Goal: Transaction & Acquisition: Download file/media

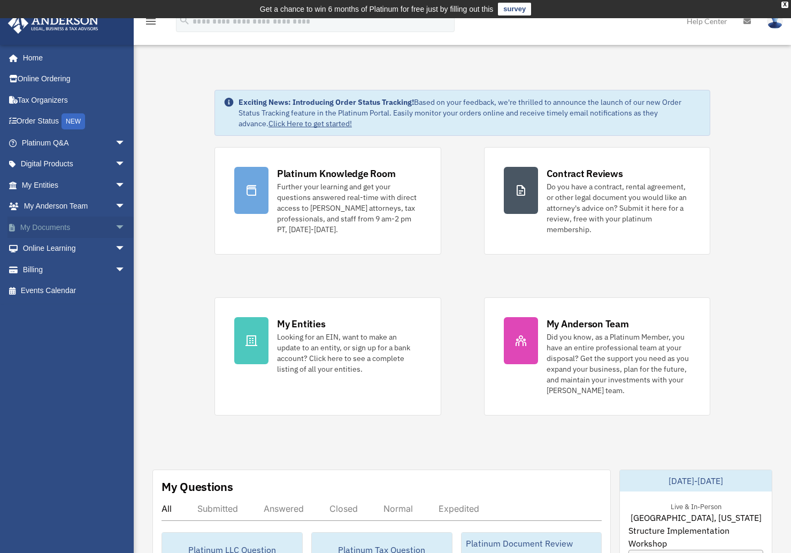
click at [50, 225] on link "My Documents arrow_drop_down" at bounding box center [74, 227] width 134 height 21
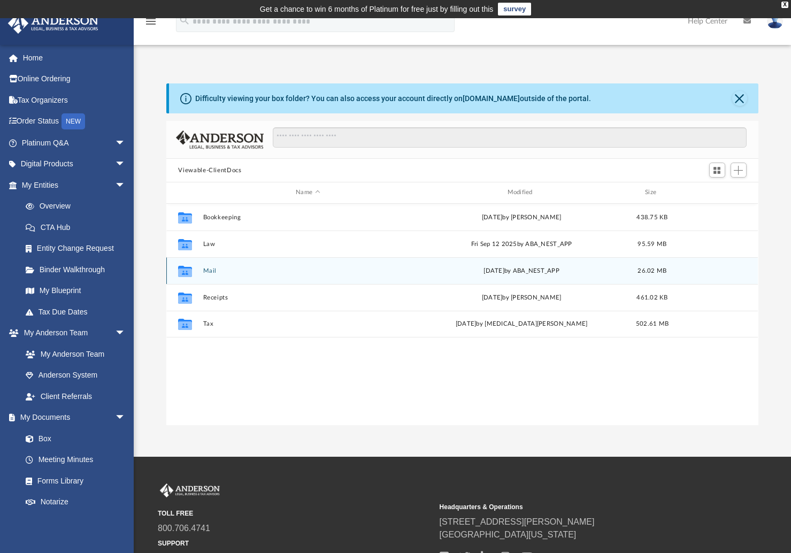
scroll to position [235, 584]
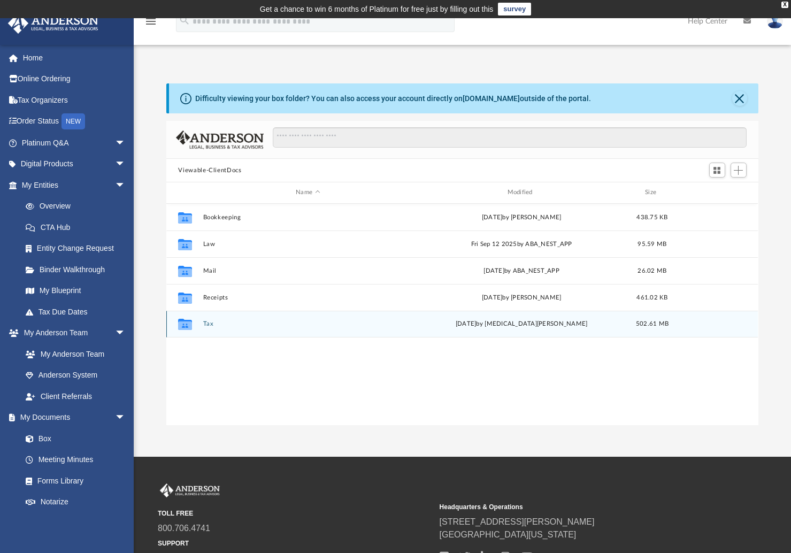
click at [206, 324] on button "Tax" at bounding box center [307, 323] width 209 height 7
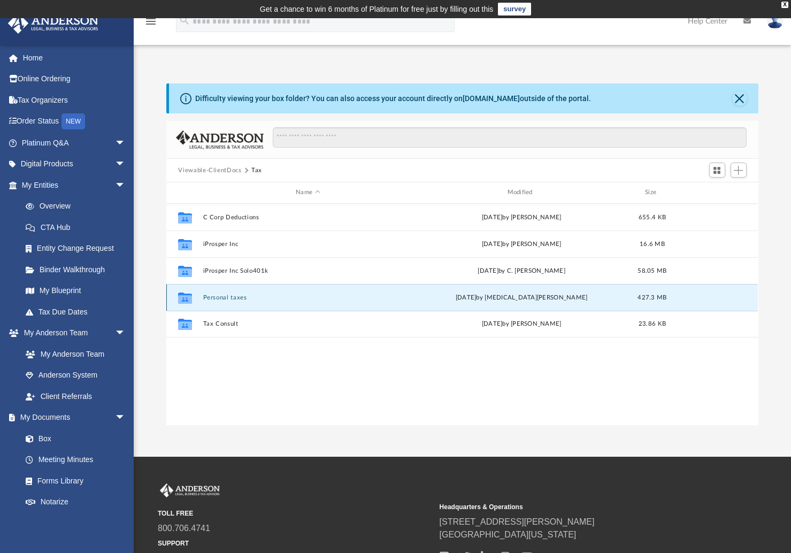
click at [231, 299] on button "Personal taxes" at bounding box center [307, 297] width 209 height 7
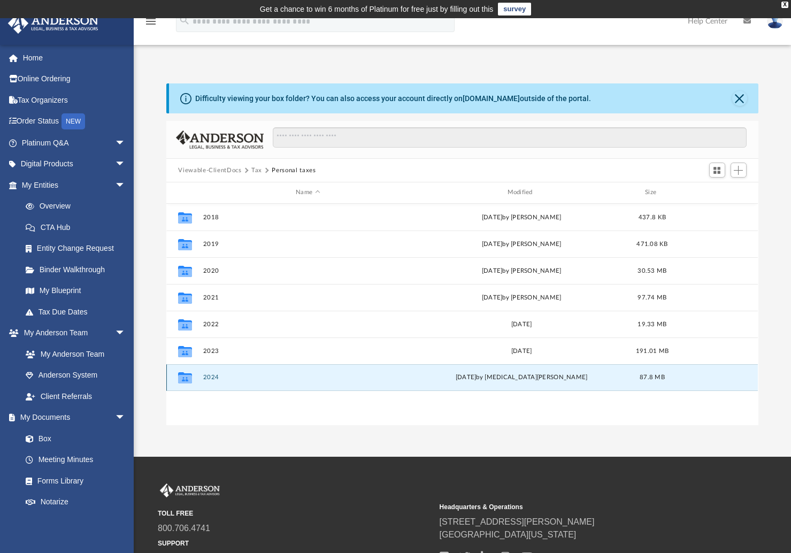
click at [214, 377] on button "2024" at bounding box center [307, 377] width 209 height 7
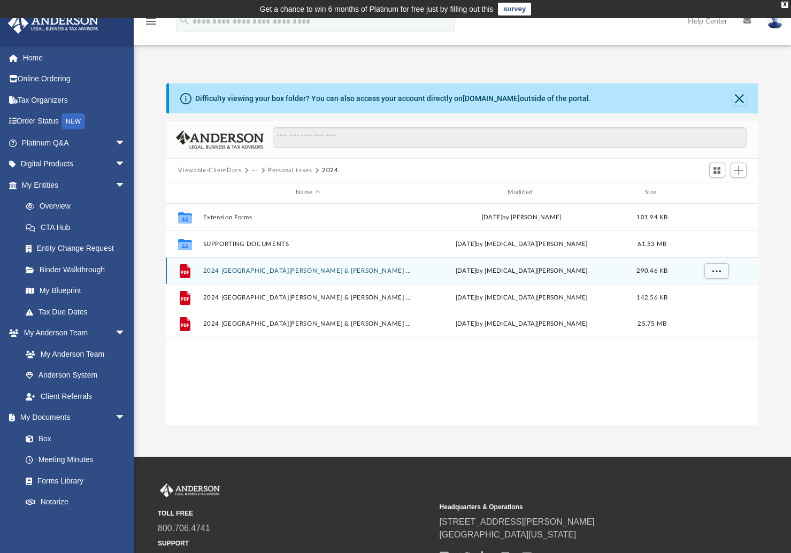
click at [273, 272] on button "2024 1040 Nwankpa, Chigozirim P. & Iheukwumere, Ihuoma - E File Authorization -…" at bounding box center [307, 270] width 209 height 7
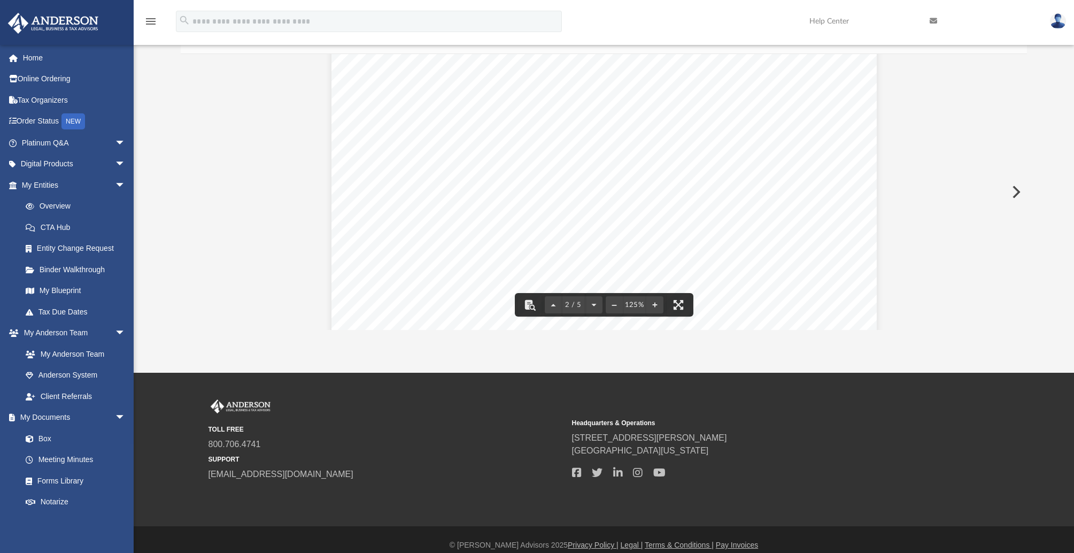
scroll to position [1231, 0]
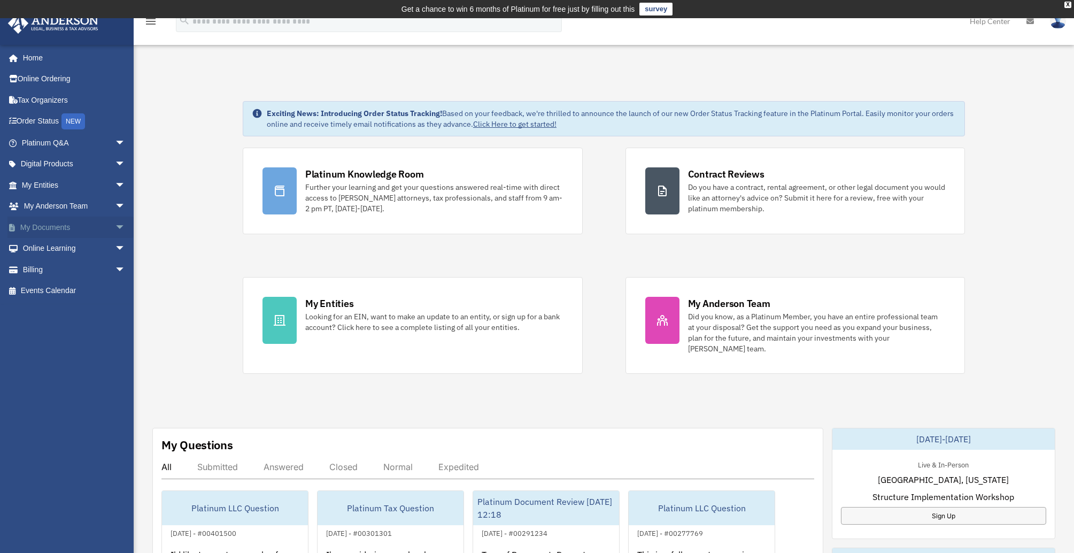
click at [76, 232] on link "My Documents arrow_drop_down" at bounding box center [74, 227] width 134 height 21
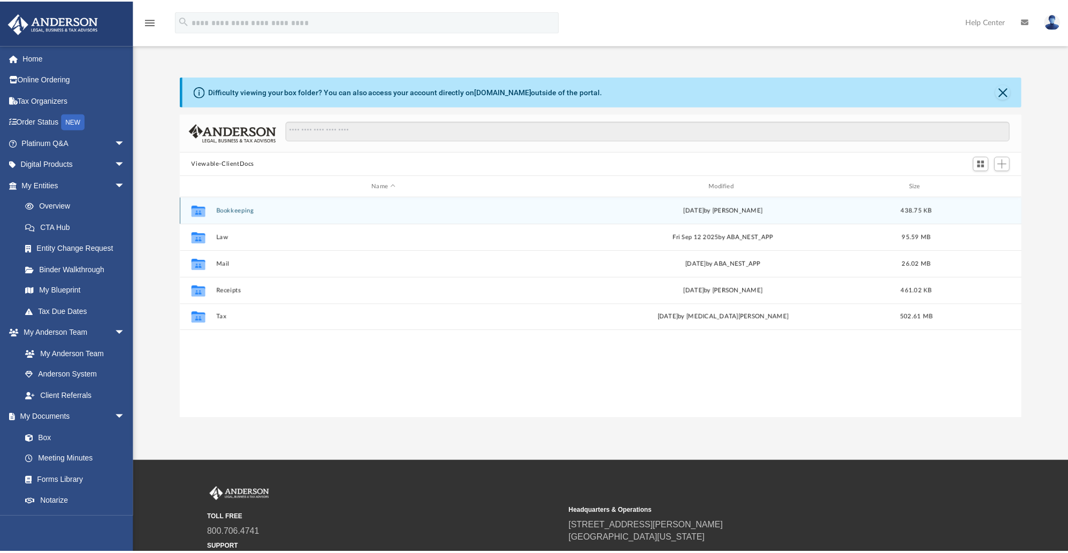
scroll to position [235, 839]
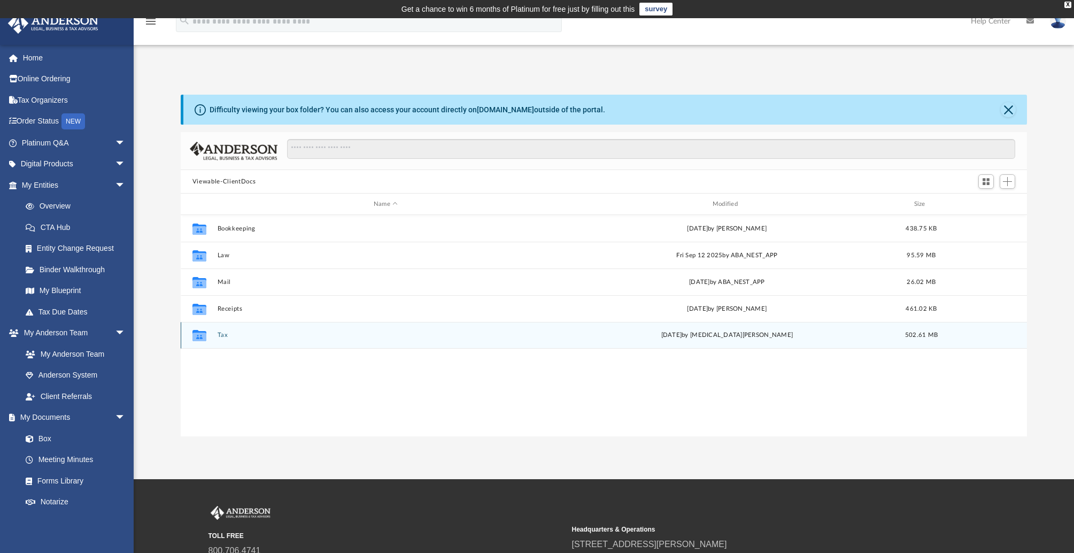
click at [222, 335] on button "Tax" at bounding box center [385, 335] width 337 height 7
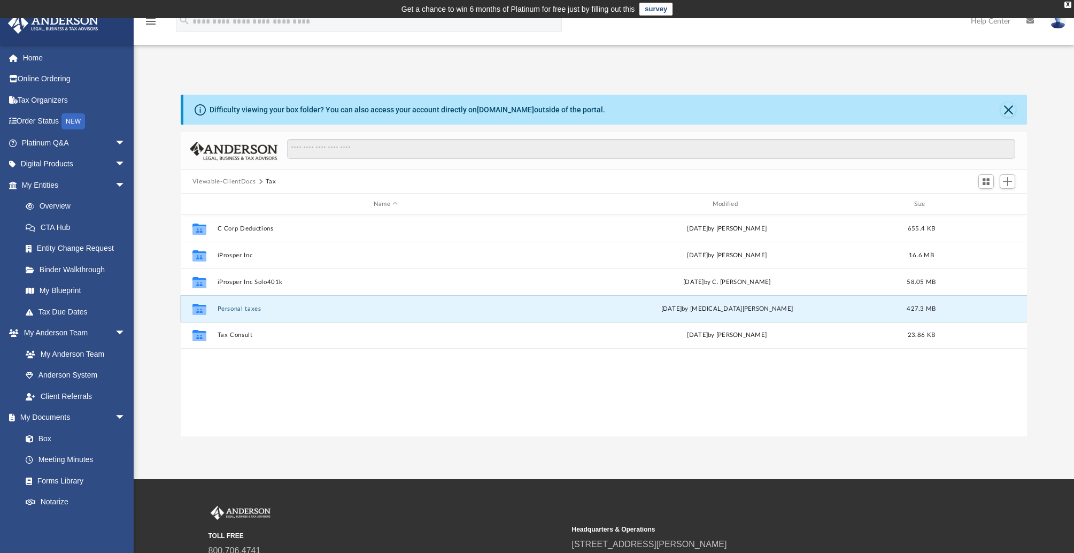
click at [241, 310] on button "Personal taxes" at bounding box center [385, 308] width 337 height 7
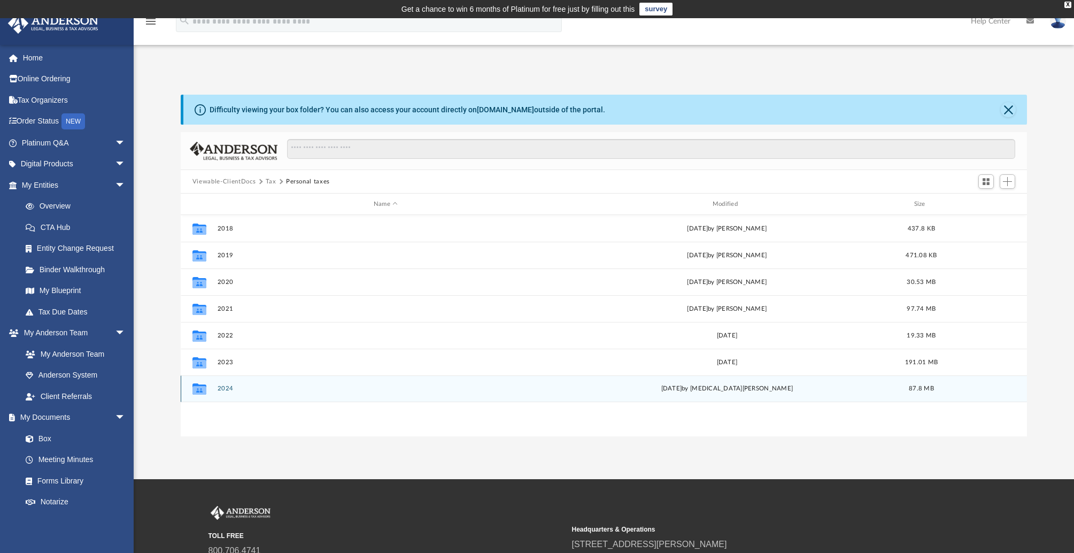
click at [225, 390] on button "2024" at bounding box center [385, 388] width 337 height 7
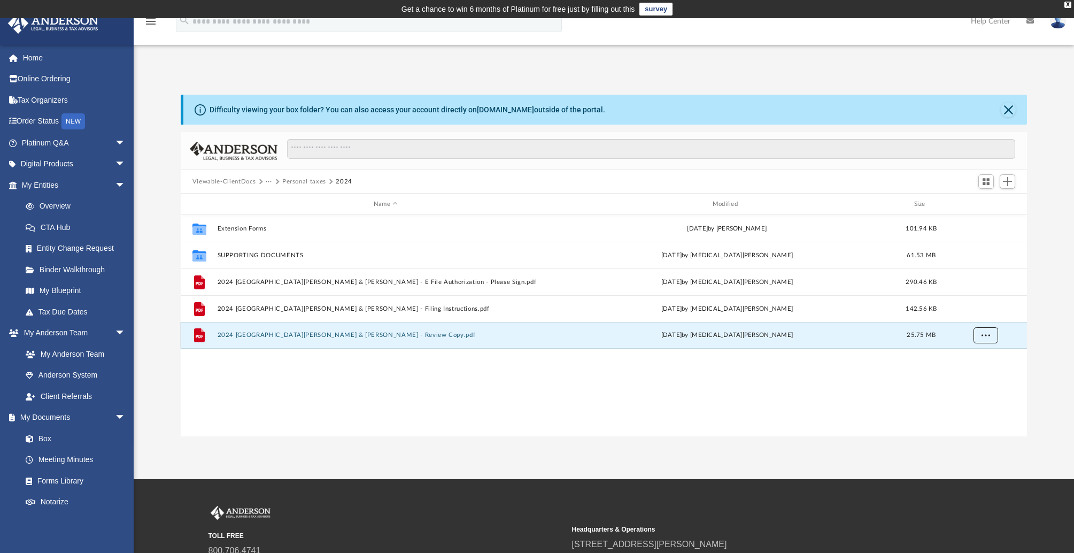
click at [985, 335] on span "More options" at bounding box center [986, 335] width 9 height 6
click at [981, 377] on li "Download" at bounding box center [976, 374] width 31 height 11
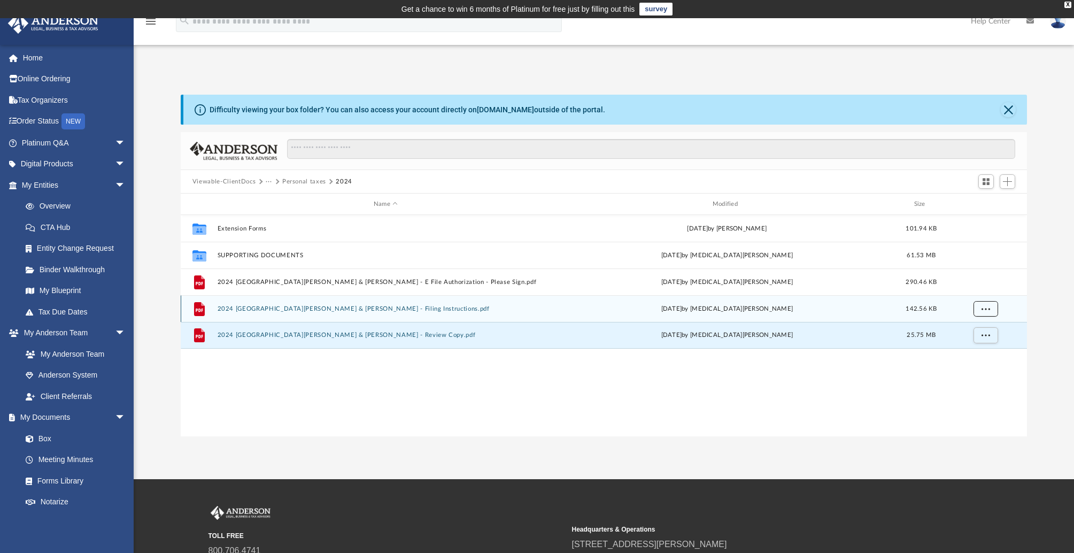
click at [992, 310] on button "More options" at bounding box center [986, 309] width 25 height 16
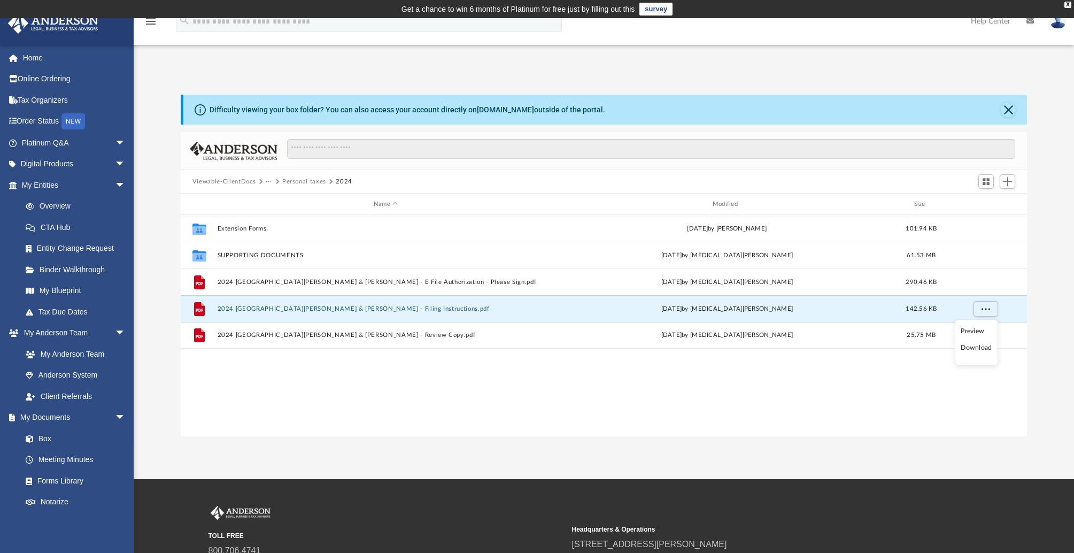
click at [981, 350] on li "Download" at bounding box center [976, 347] width 31 height 11
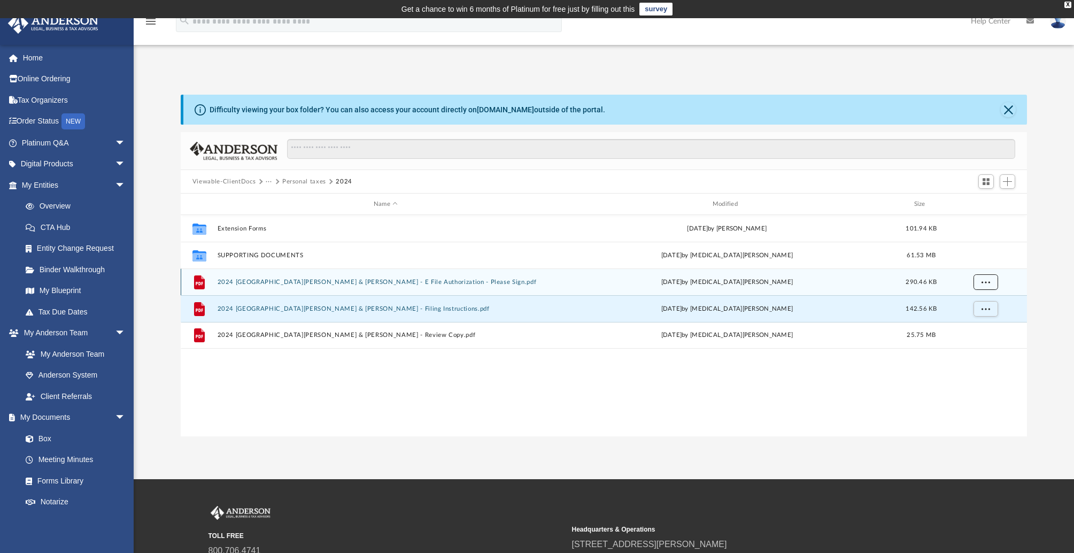
click at [985, 280] on span "More options" at bounding box center [986, 282] width 9 height 6
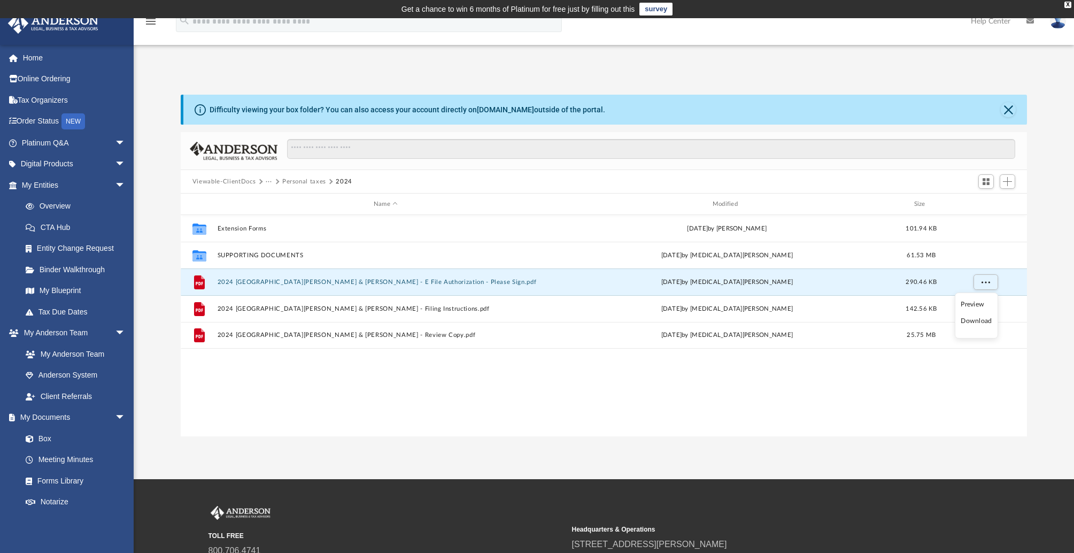
click at [978, 323] on li "Download" at bounding box center [976, 321] width 31 height 11
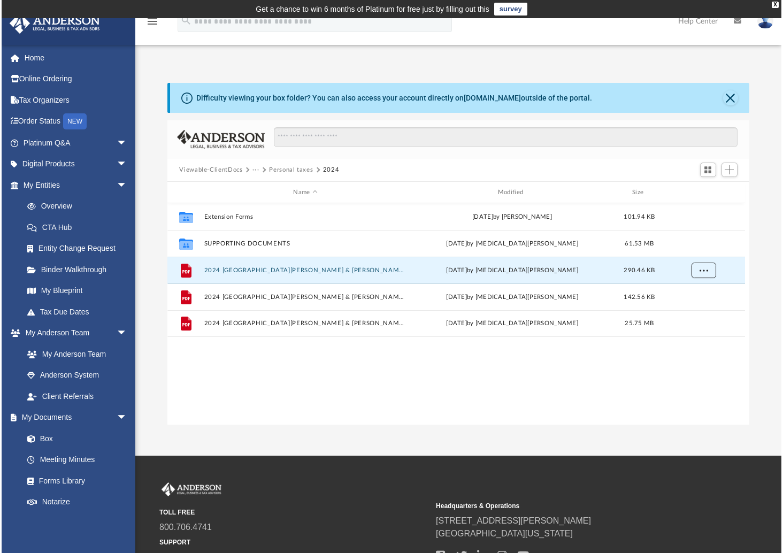
scroll to position [235, 576]
